Goal: Navigation & Orientation: Find specific page/section

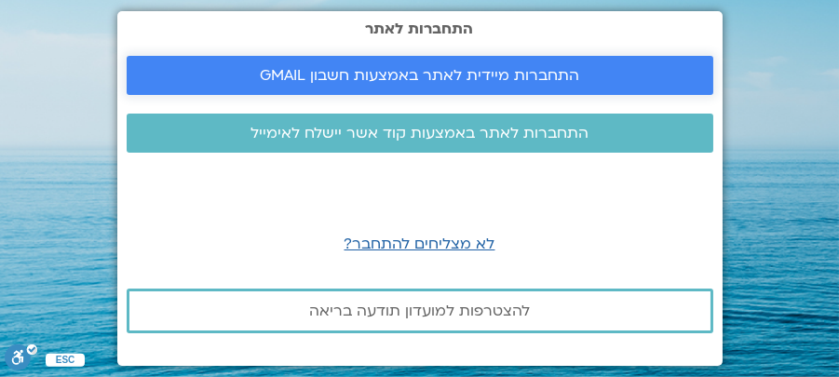
click at [455, 82] on span "התחברות מיידית לאתר באמצעות חשבון GMAIL" at bounding box center [419, 75] width 319 height 17
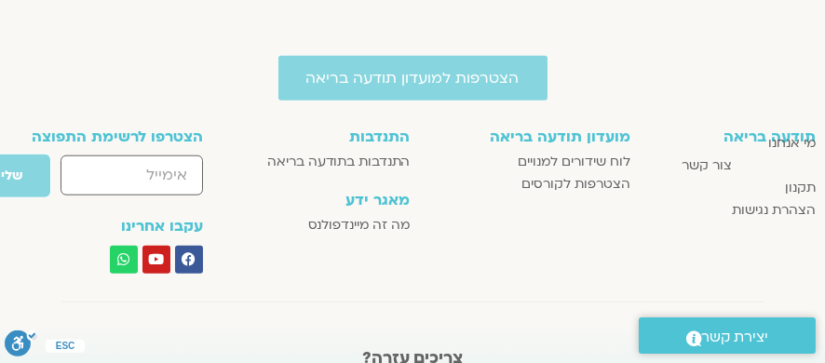
scroll to position [2784, 0]
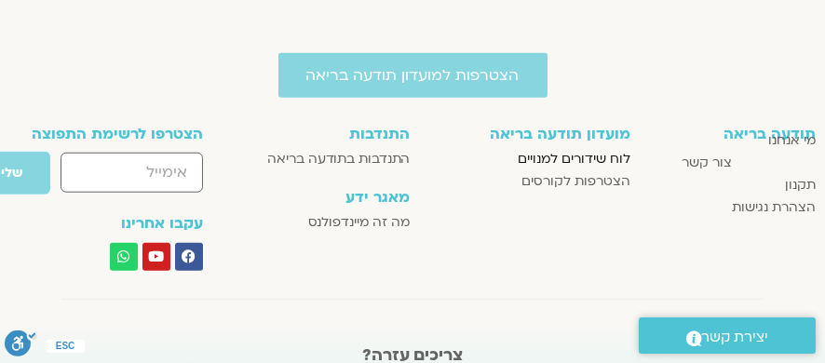
click at [562, 153] on span "לוח שידורים למנויים" at bounding box center [574, 159] width 113 height 22
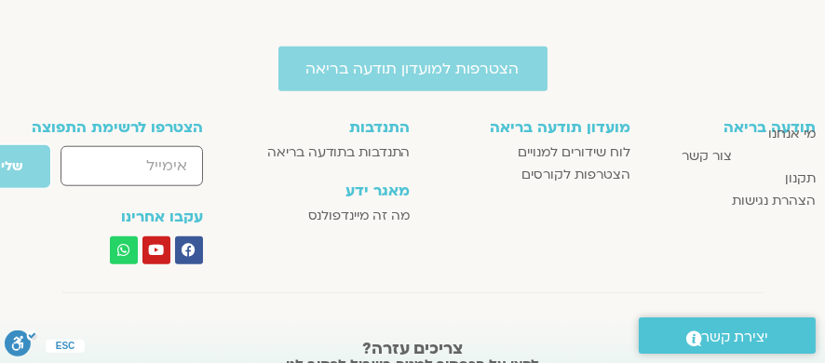
scroll to position [2878, 0]
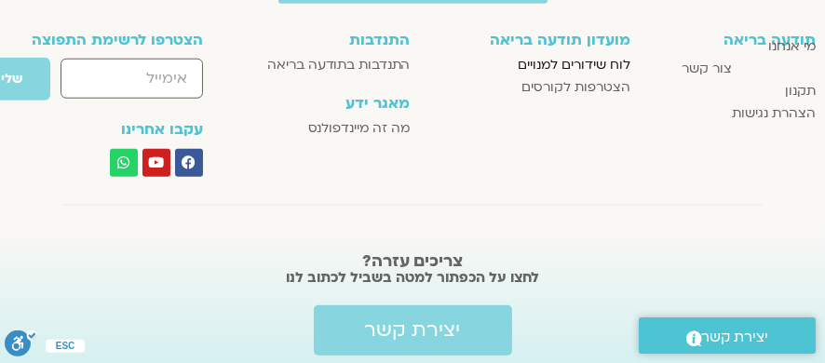
click at [593, 64] on span "לוח שידורים למנויים" at bounding box center [574, 65] width 113 height 22
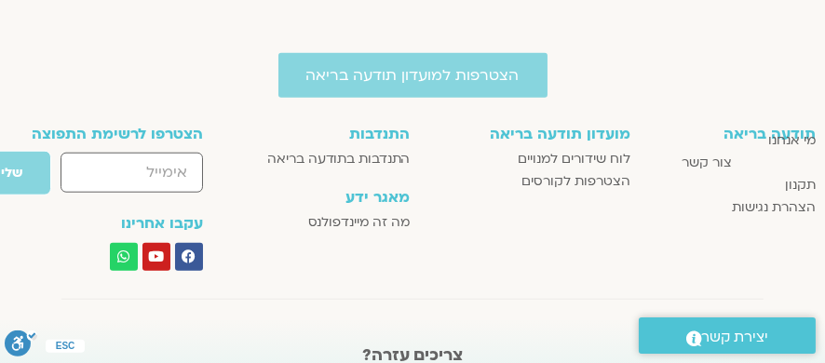
scroll to position [2784, 0]
click at [572, 156] on span "לוח שידורים למנויים" at bounding box center [574, 159] width 113 height 22
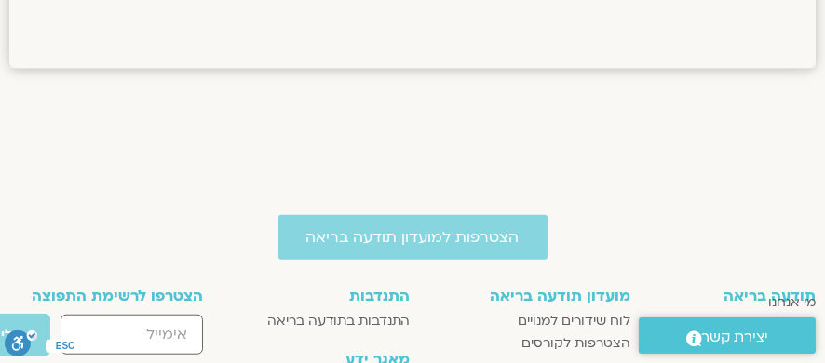
scroll to position [2691, 0]
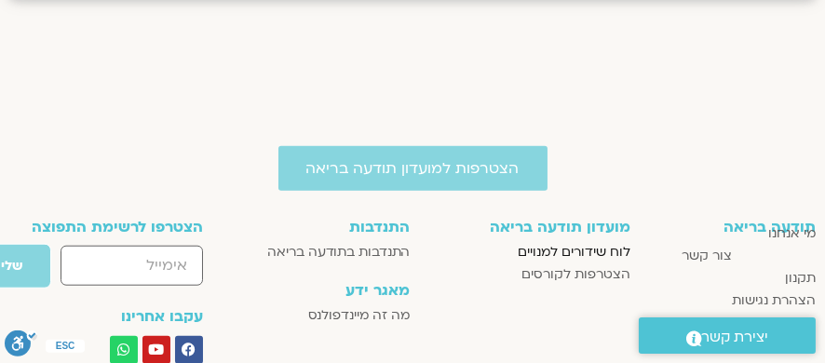
click at [575, 250] on span "לוח שידורים למנויים" at bounding box center [574, 252] width 113 height 22
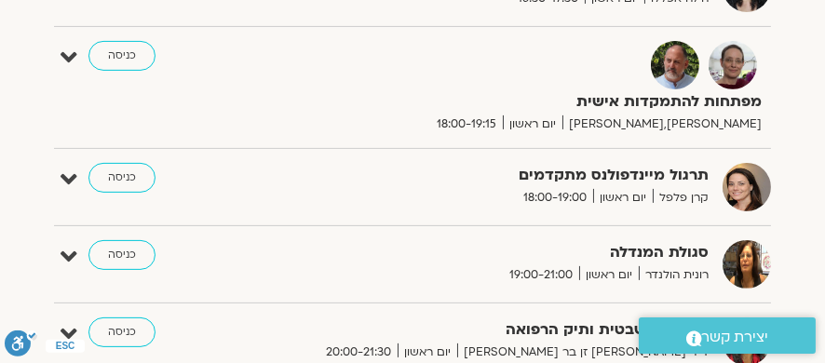
scroll to position [1024, 0]
